Goal: Communication & Community: Answer question/provide support

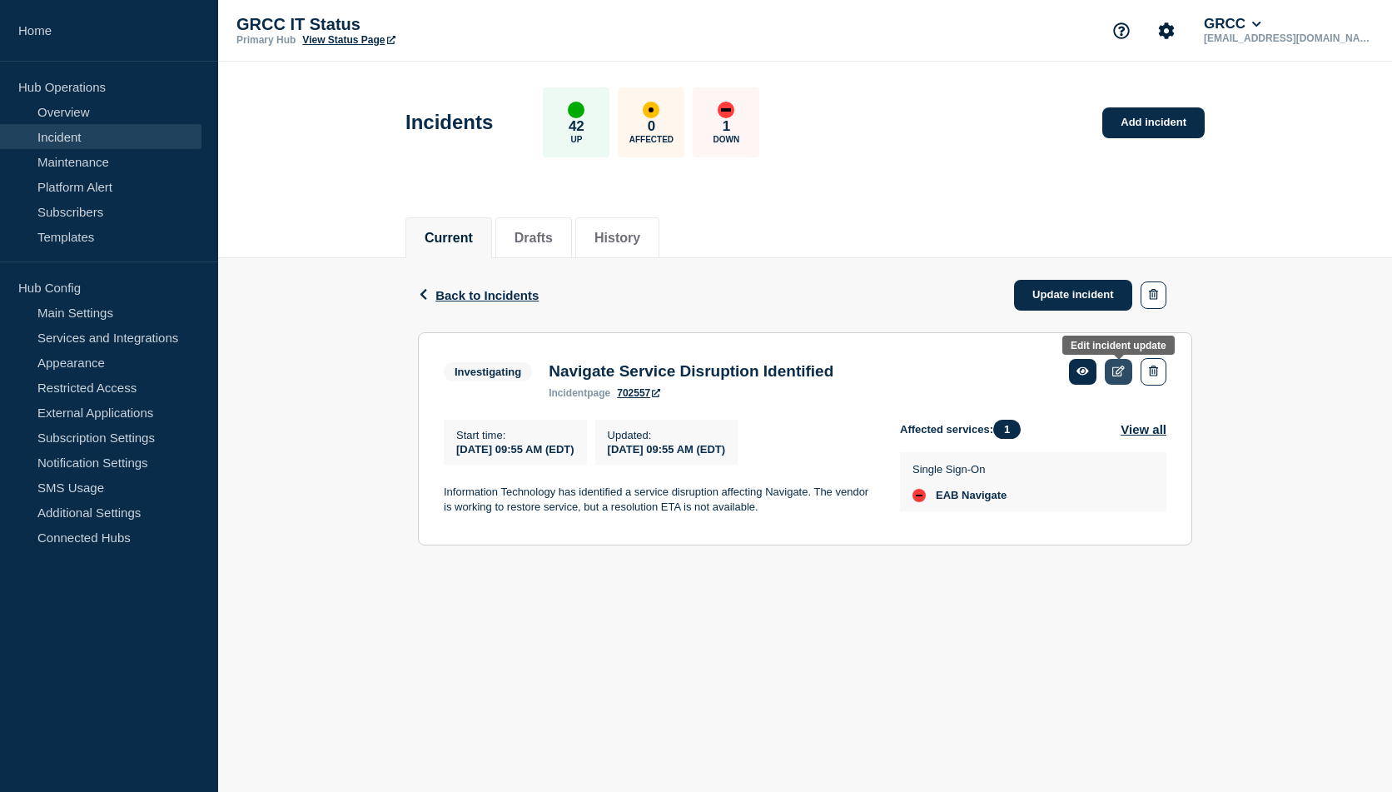
click at [1122, 371] on icon at bounding box center [1118, 371] width 12 height 11
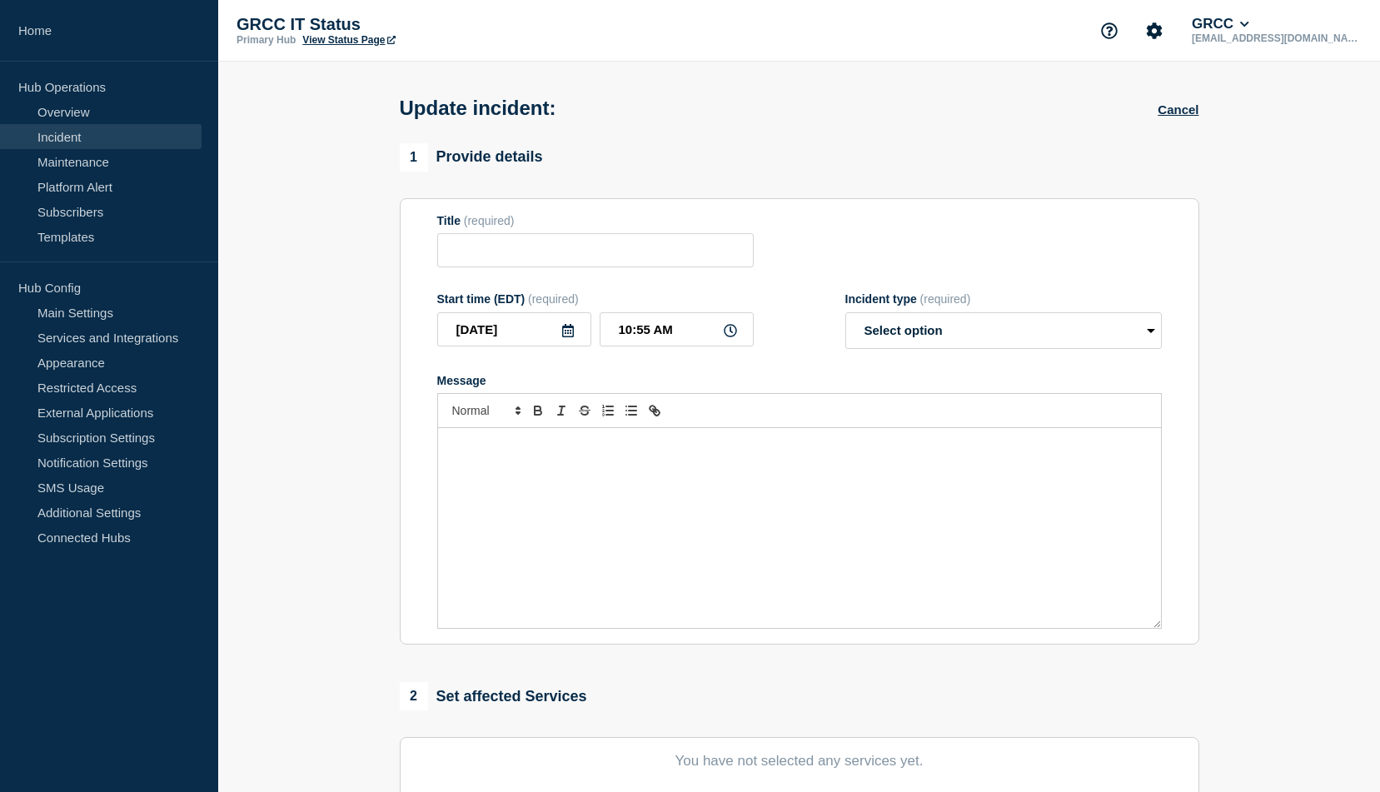
type input "Navigate Service Disruption Identified"
type input "09:55 AM"
select select "investigating"
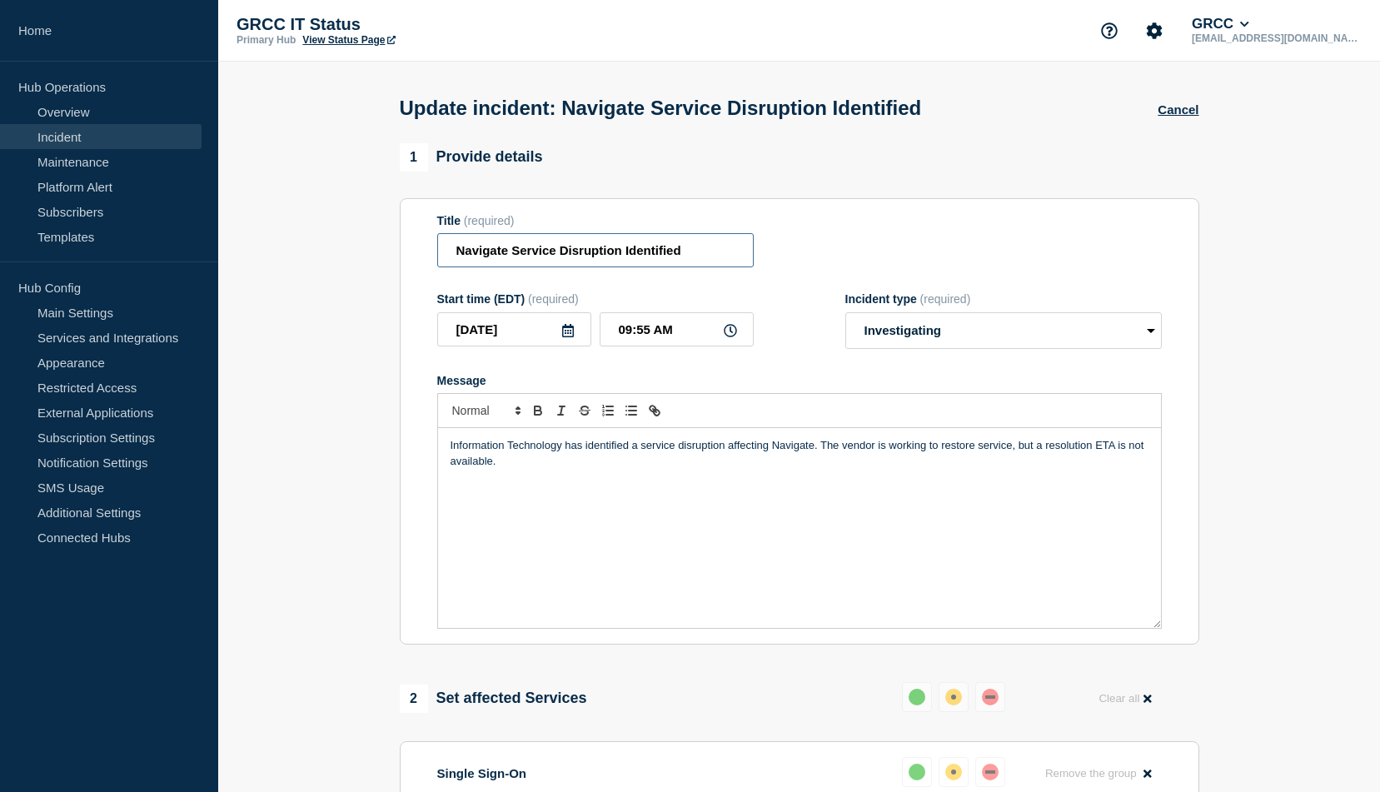
click at [697, 251] on input "Navigate Service Disruption Identified" at bounding box center [595, 250] width 316 height 34
click at [274, 25] on p "GRCC IT Status" at bounding box center [402, 24] width 333 height 19
click at [82, 134] on link "Incident" at bounding box center [101, 136] width 202 height 25
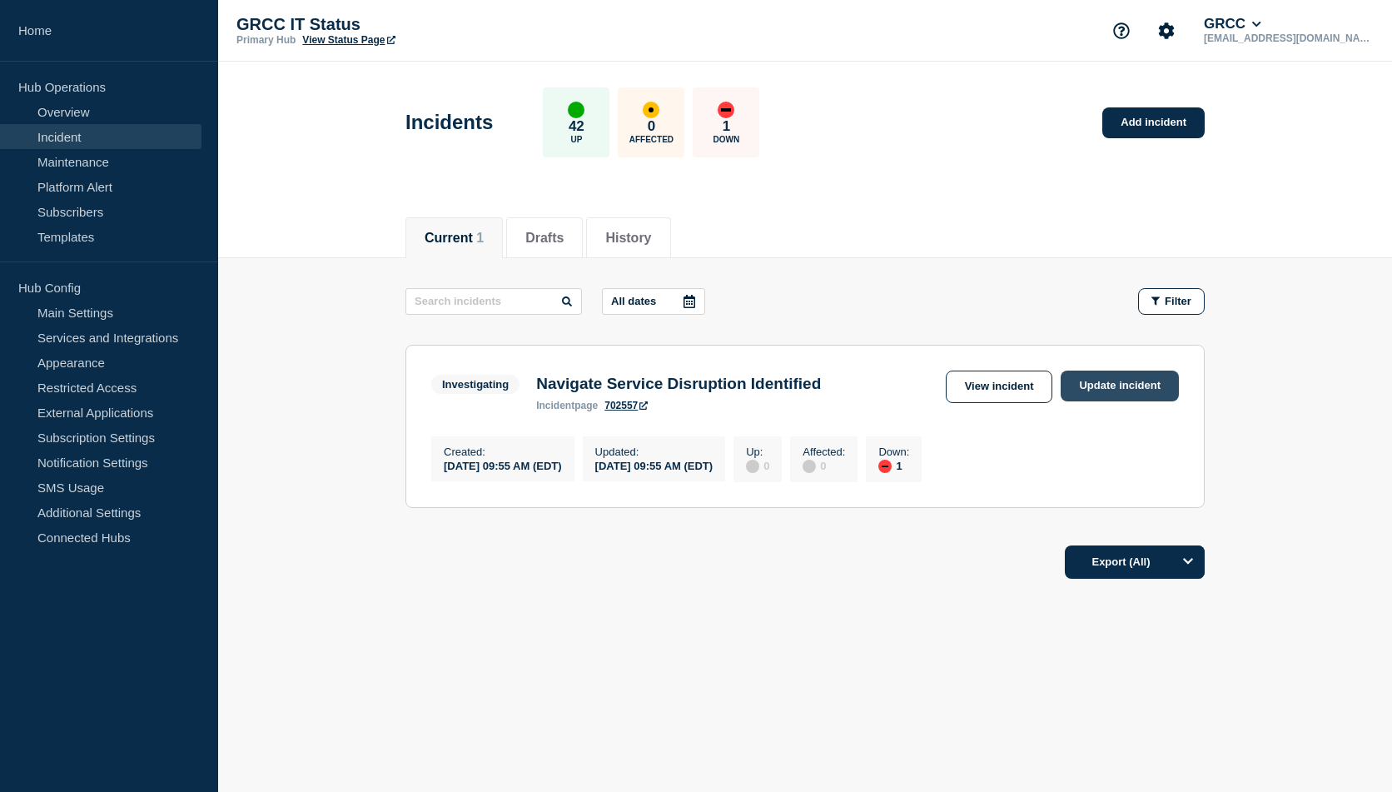
click at [1120, 387] on link "Update incident" at bounding box center [1120, 386] width 118 height 31
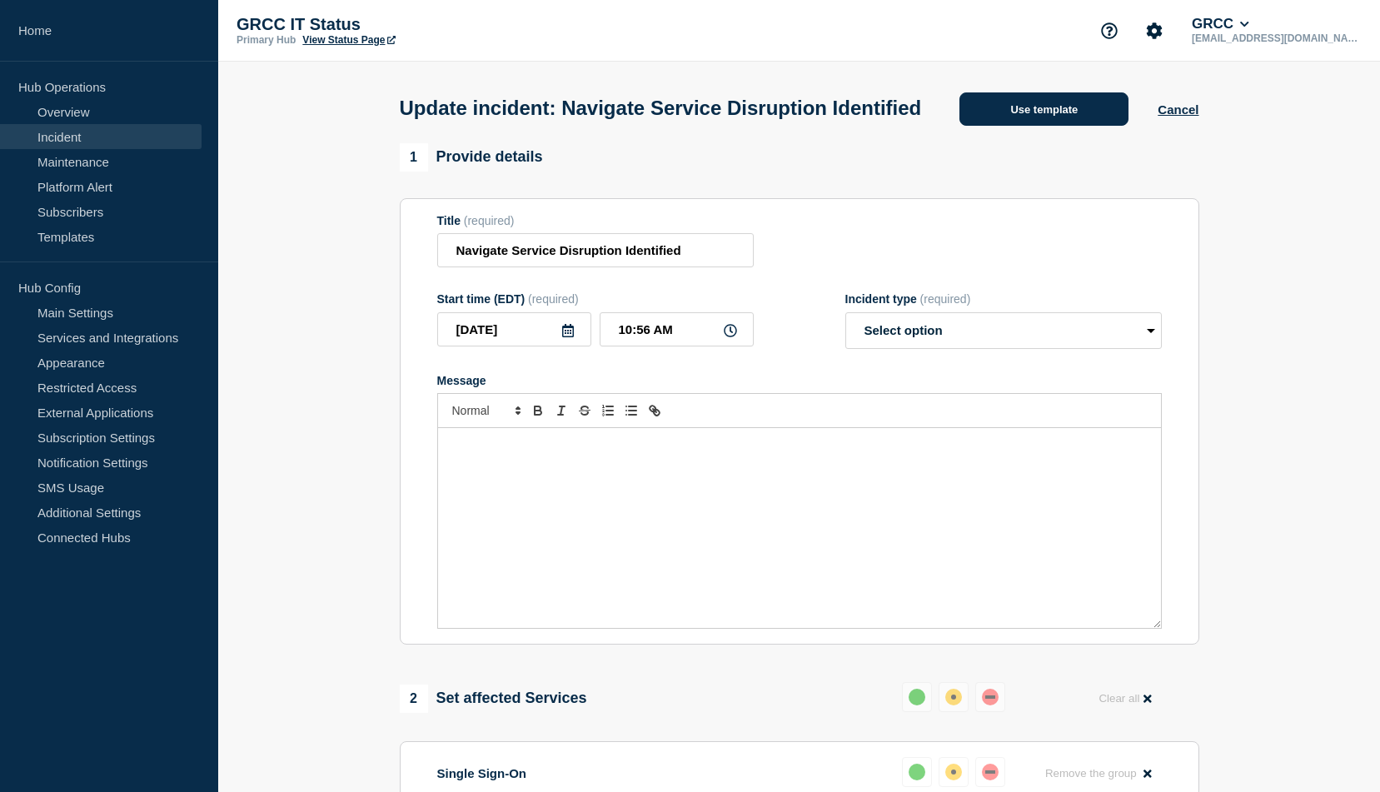
click at [1020, 123] on button "Use template" at bounding box center [1043, 108] width 169 height 33
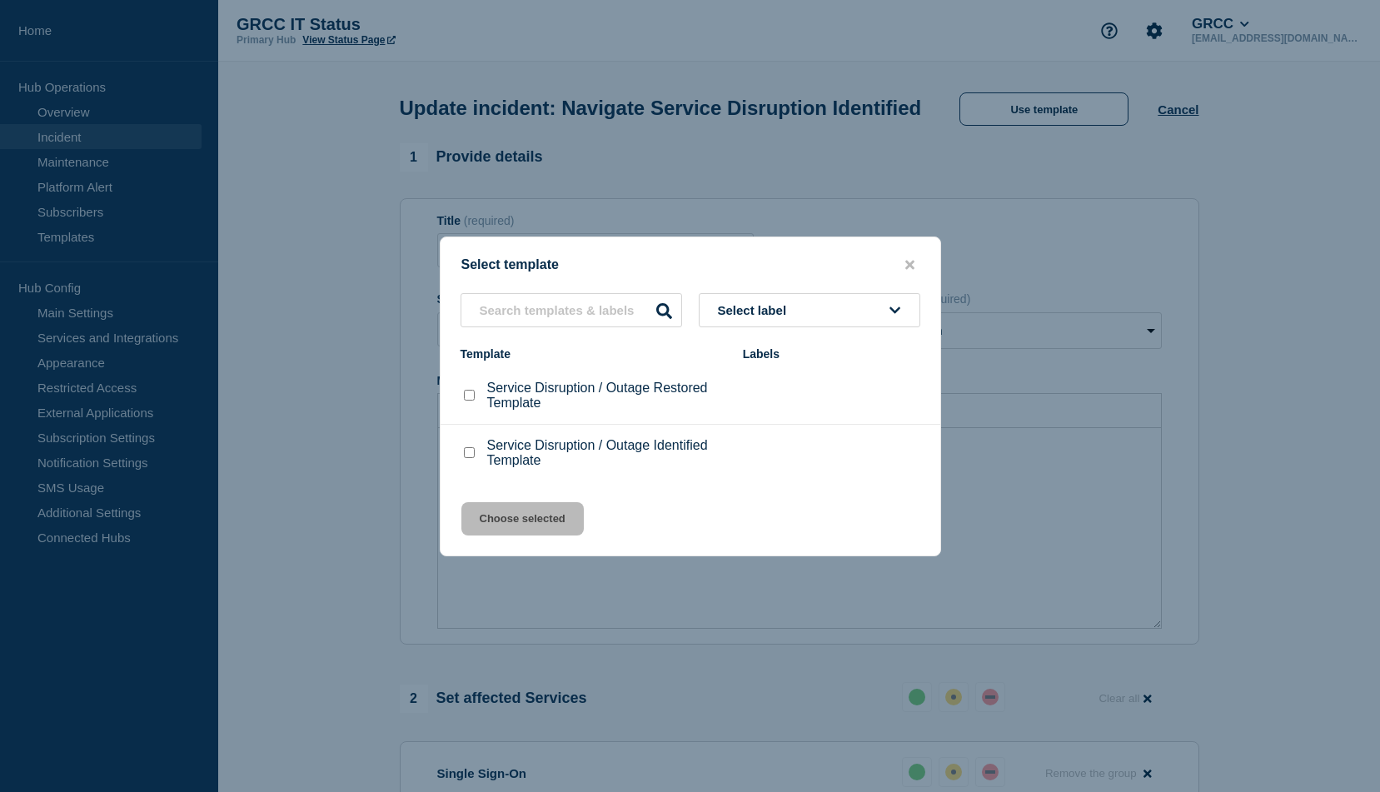
click at [739, 313] on span "Select label" at bounding box center [756, 310] width 76 height 14
click at [467, 399] on input "Service Disruption / Outage Restored Template checkbox" at bounding box center [469, 395] width 11 height 11
checkbox input "true"
click at [520, 520] on button "Choose selected" at bounding box center [522, 518] width 122 height 33
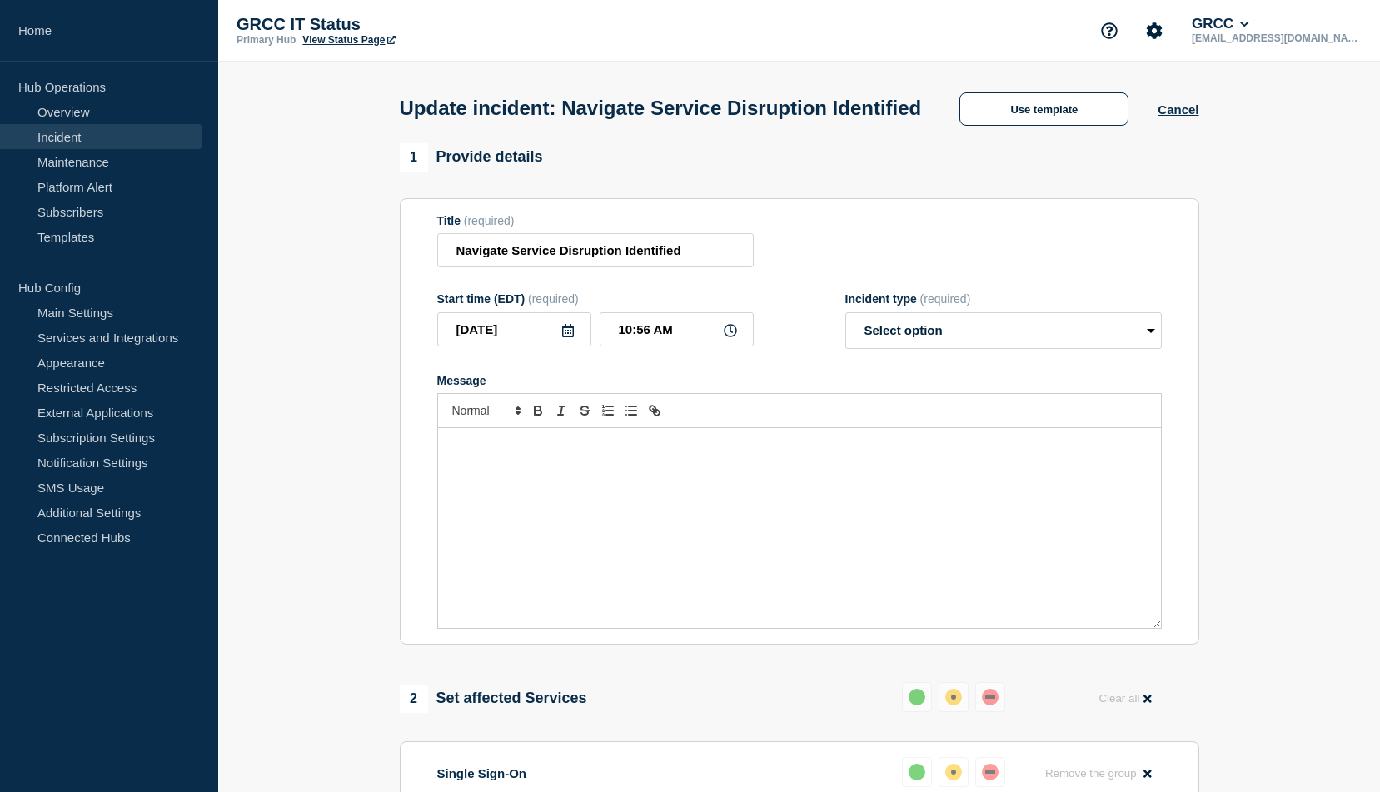
select select "resolved"
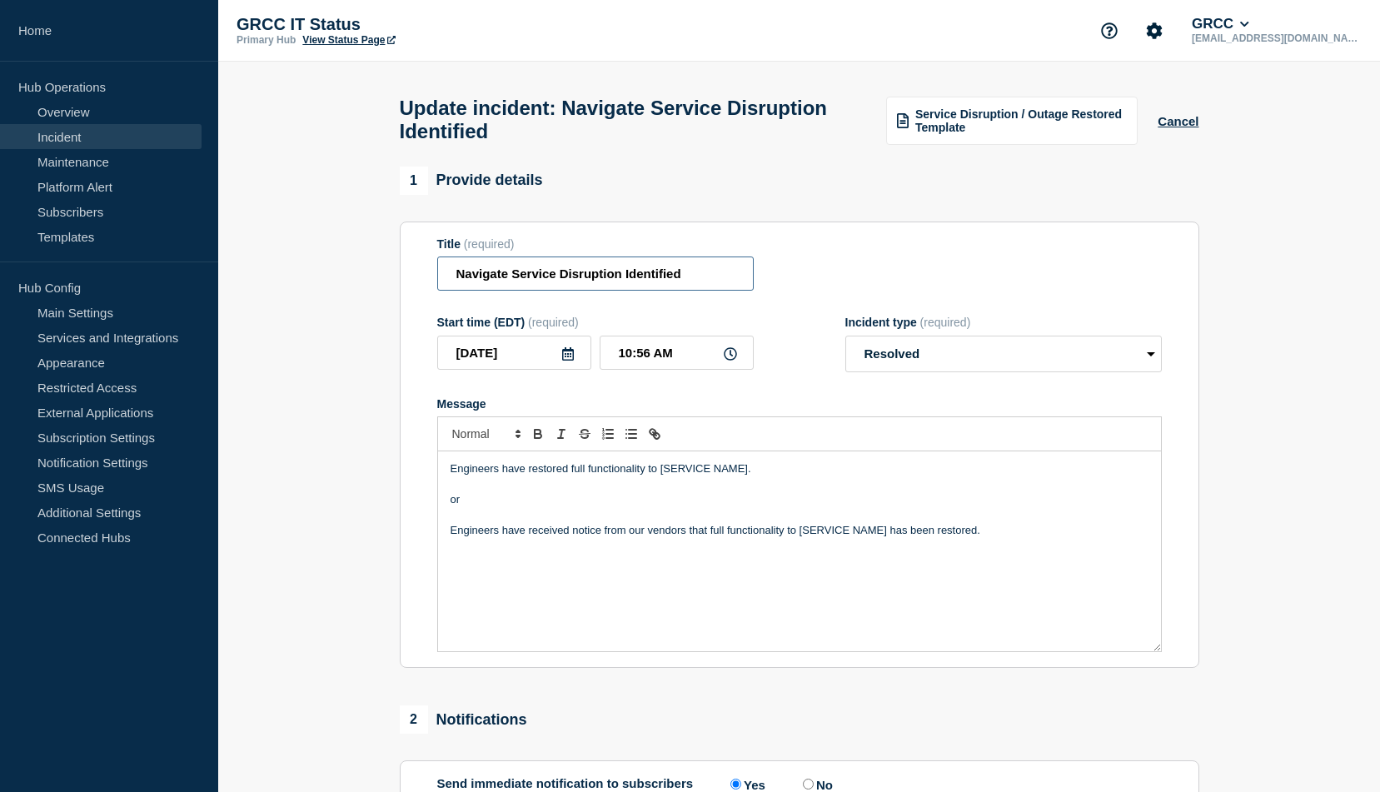
drag, startPoint x: 686, startPoint y: 280, endPoint x: 556, endPoint y: 289, distance: 130.2
click at [556, 289] on input "Navigate Service Disruption Identified" at bounding box center [595, 273] width 316 height 34
click at [557, 291] on input "Navigate Service Disruption Identified" at bounding box center [595, 273] width 316 height 34
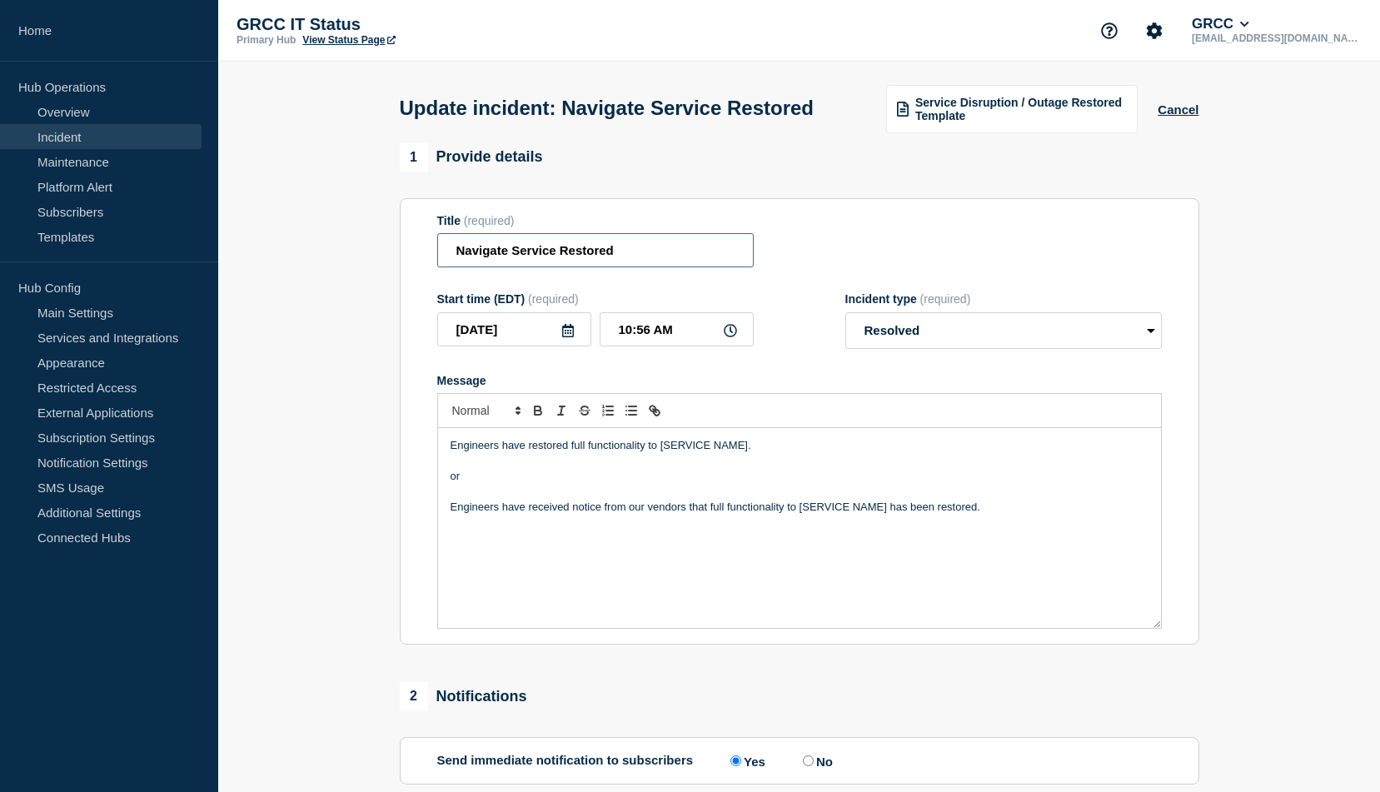
type input "Navigate Service Restored"
drag, startPoint x: 449, startPoint y: 476, endPoint x: 496, endPoint y: 475, distance: 47.5
click at [496, 475] on div "Engineers have restored full functionality to [SERVICE NAME]. or Engineers have…" at bounding box center [799, 528] width 723 height 200
click at [512, 453] on p "Engineers have restored full functionality to [SERVICE NAME]." at bounding box center [799, 445] width 698 height 15
drag, startPoint x: 450, startPoint y: 478, endPoint x: 750, endPoint y: 475, distance: 299.8
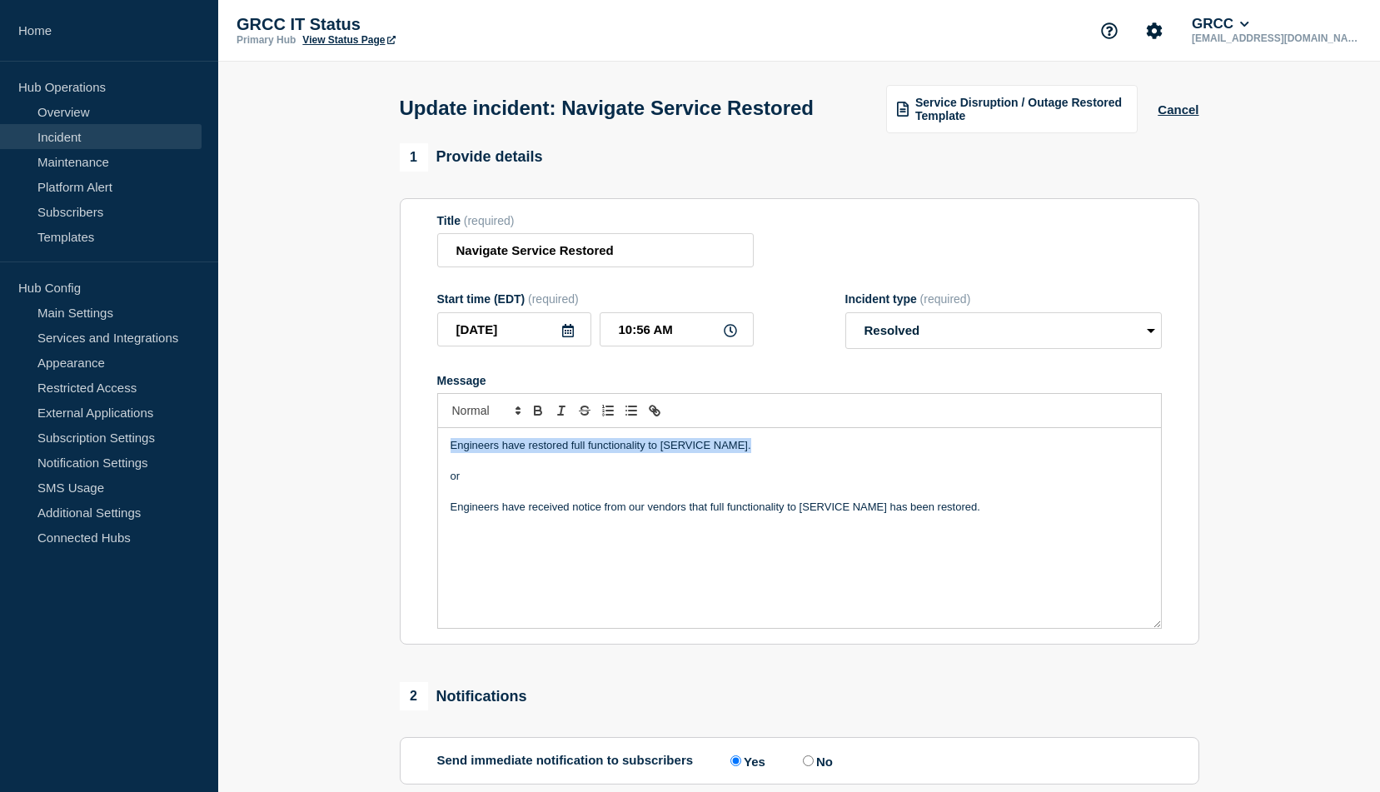
click at [750, 453] on p "Engineers have restored full functionality to [SERVICE NAME]." at bounding box center [799, 445] width 698 height 15
drag, startPoint x: 973, startPoint y: 541, endPoint x: 424, endPoint y: 509, distance: 549.7
click at [424, 509] on section "Title (required) Navigate Service Restored Start time (EDT) (required) [DATE] 1…" at bounding box center [799, 421] width 799 height 447
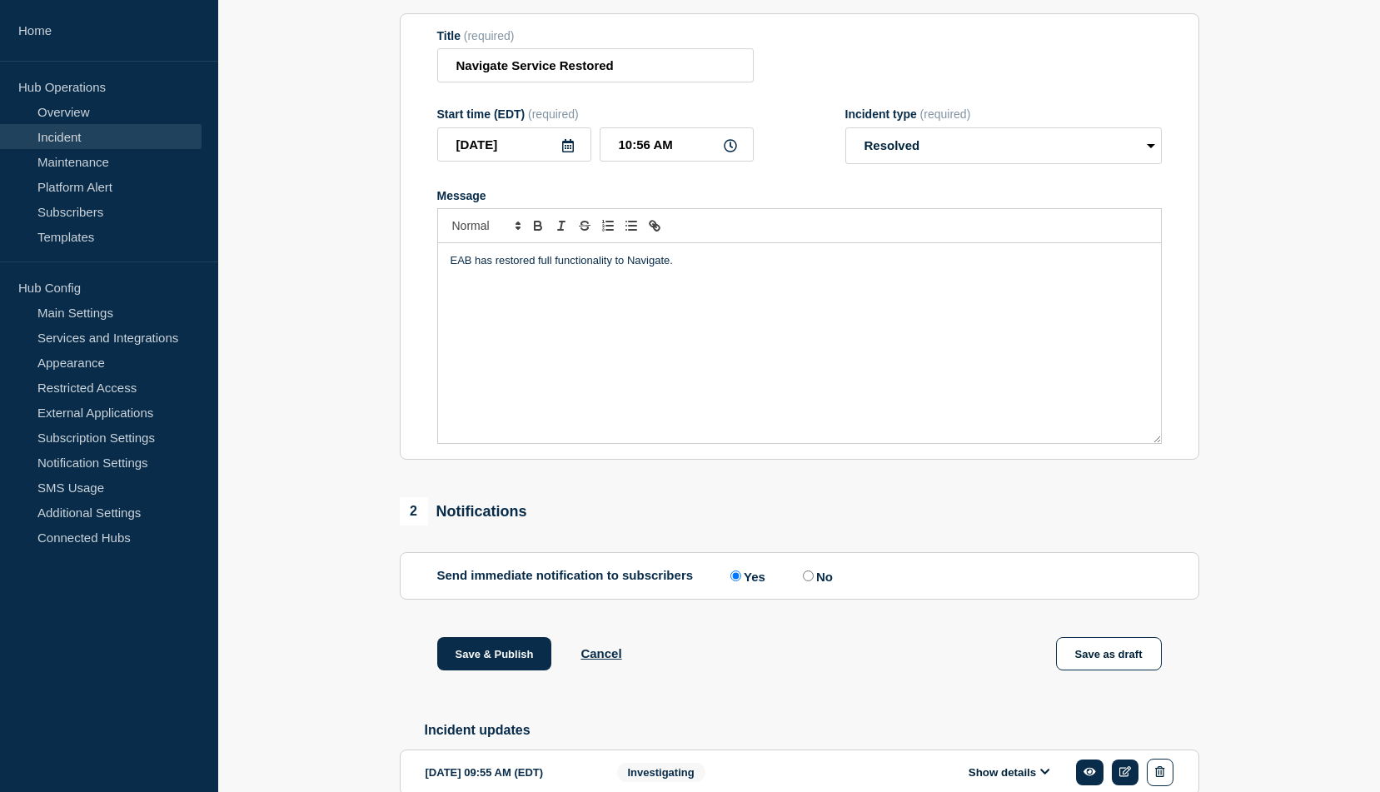
scroll to position [208, 0]
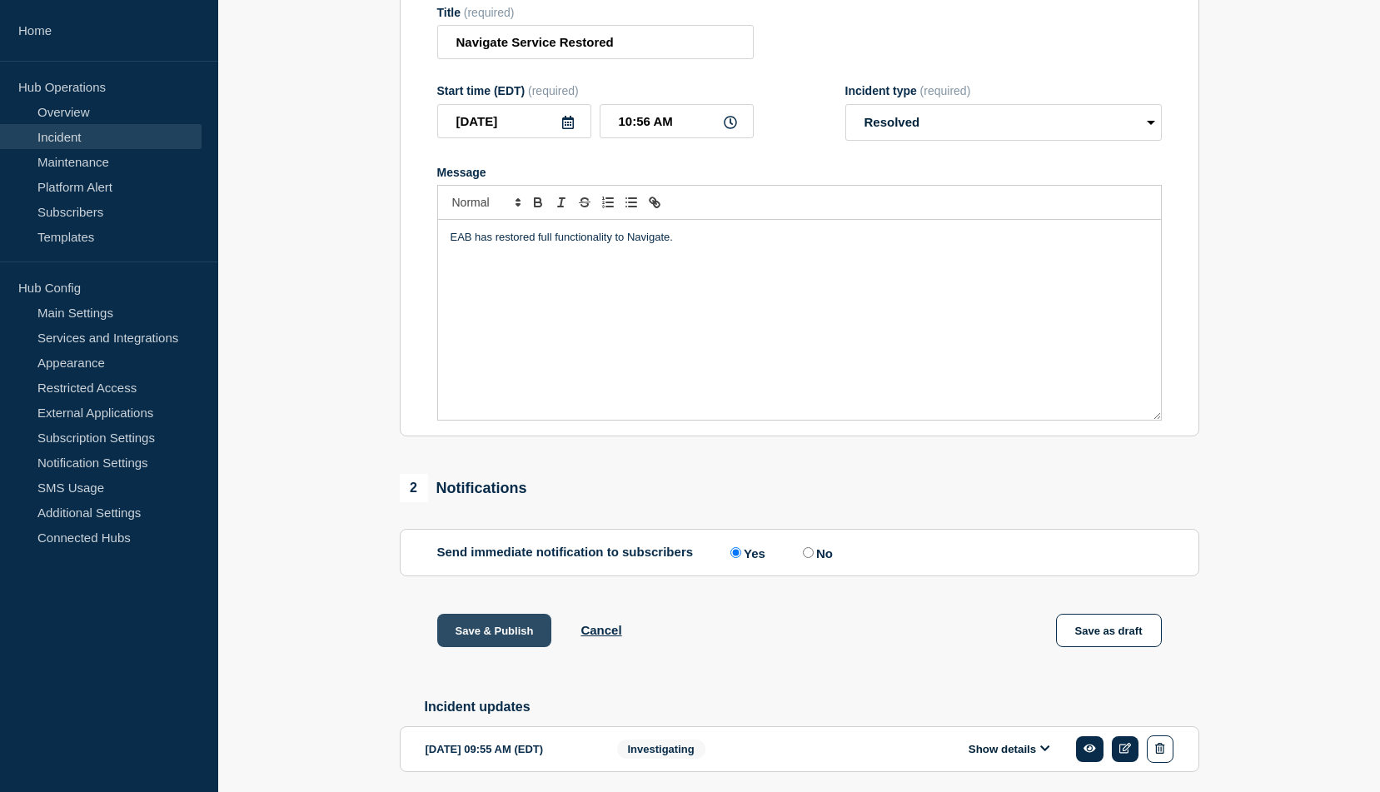
click at [484, 647] on button "Save & Publish" at bounding box center [494, 630] width 115 height 33
